Goal: Navigation & Orientation: Find specific page/section

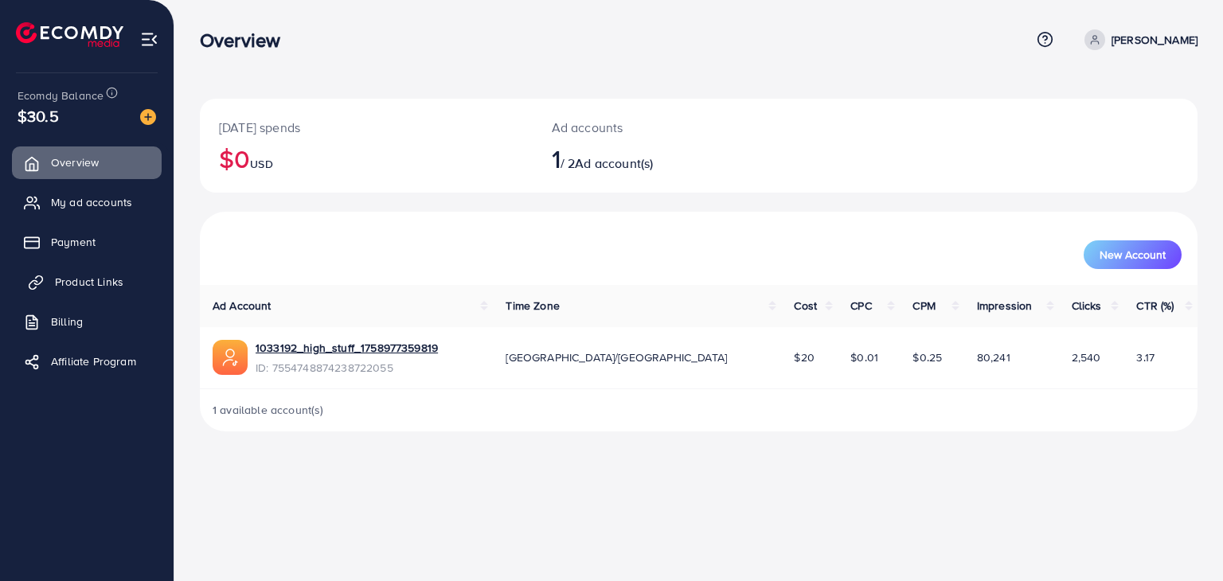
click at [92, 278] on span "Product Links" at bounding box center [89, 282] width 68 height 16
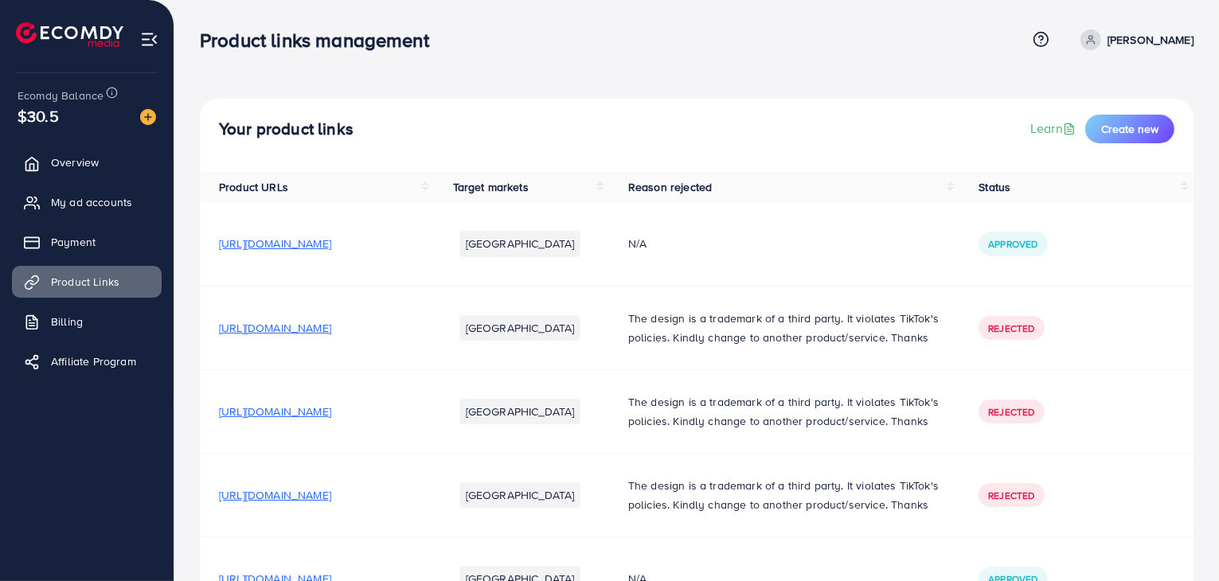
scroll to position [918, 0]
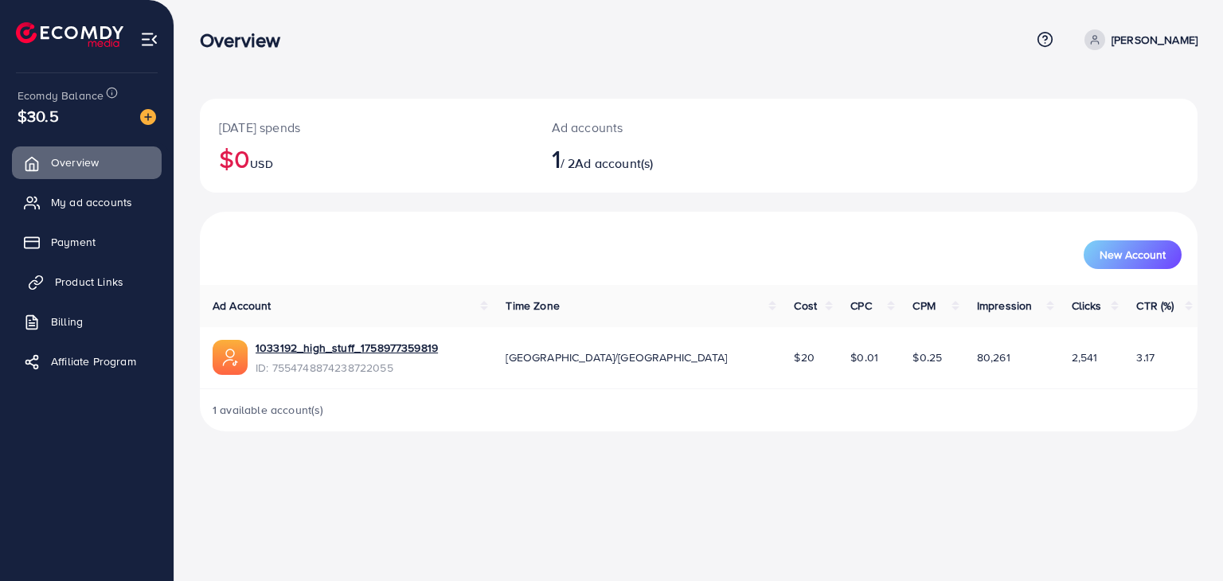
click at [71, 275] on span "Product Links" at bounding box center [89, 282] width 68 height 16
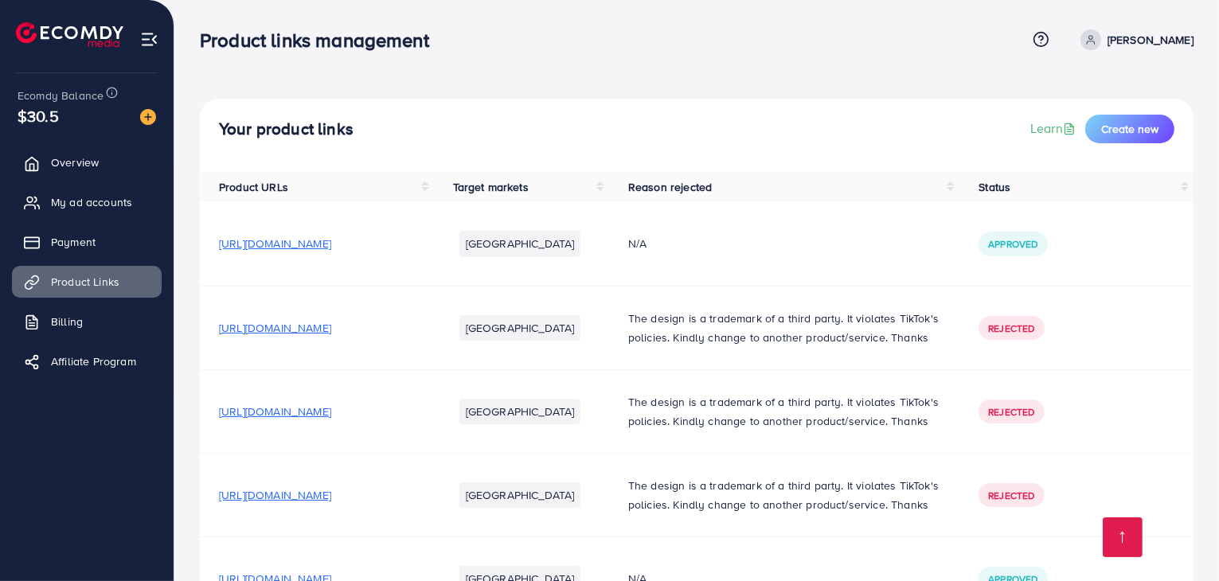
scroll to position [918, 0]
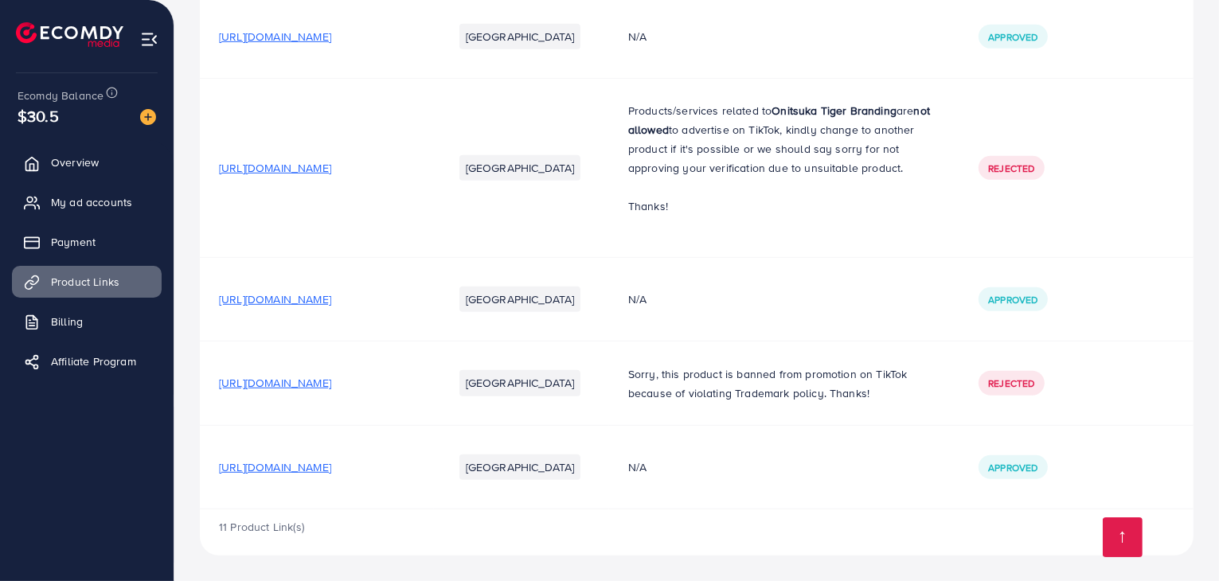
click at [331, 468] on span "[URL][DOMAIN_NAME]" at bounding box center [275, 467] width 112 height 16
